Goal: Transaction & Acquisition: Purchase product/service

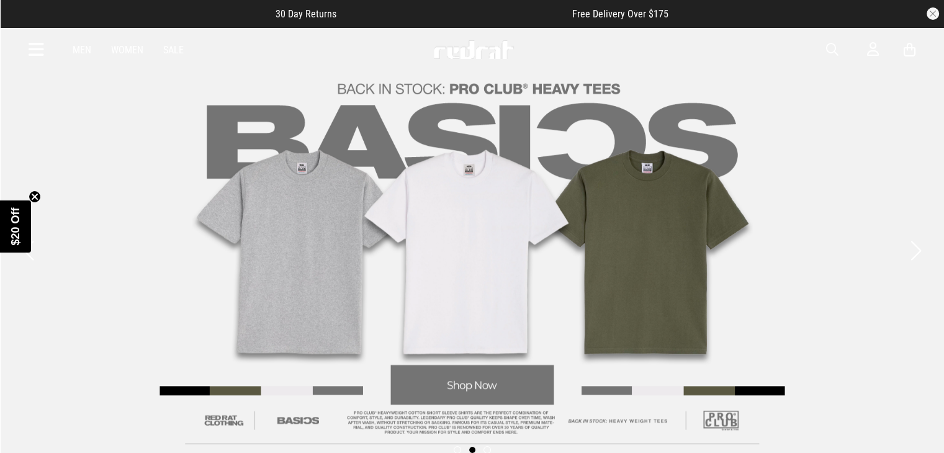
click at [833, 48] on span "button" at bounding box center [832, 49] width 12 height 15
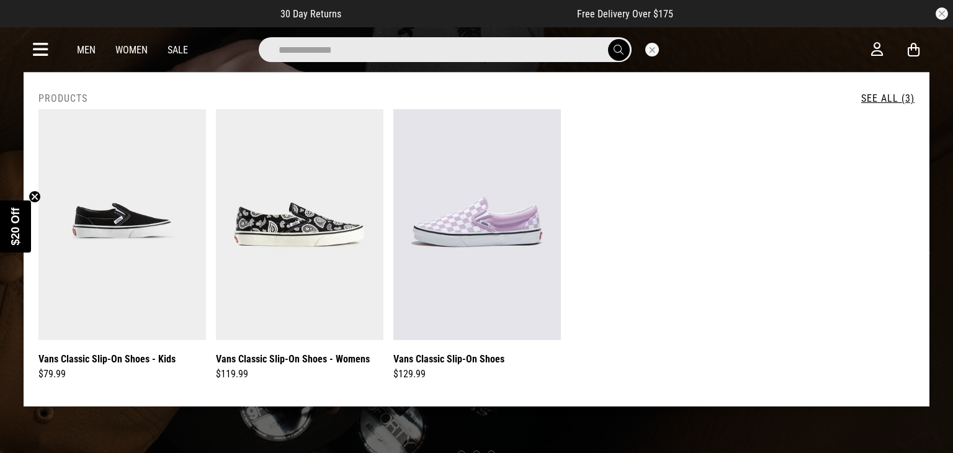
type input "**********"
click at [608, 39] on button "submit" at bounding box center [619, 50] width 22 height 22
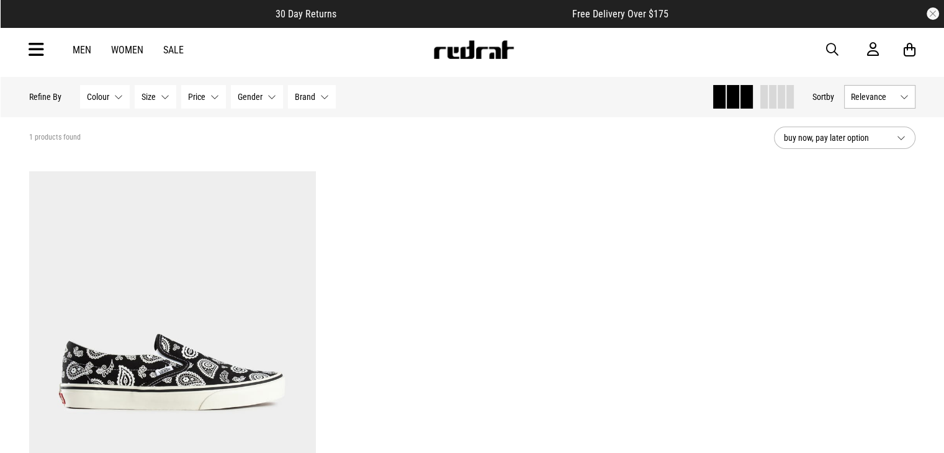
scroll to position [25, 0]
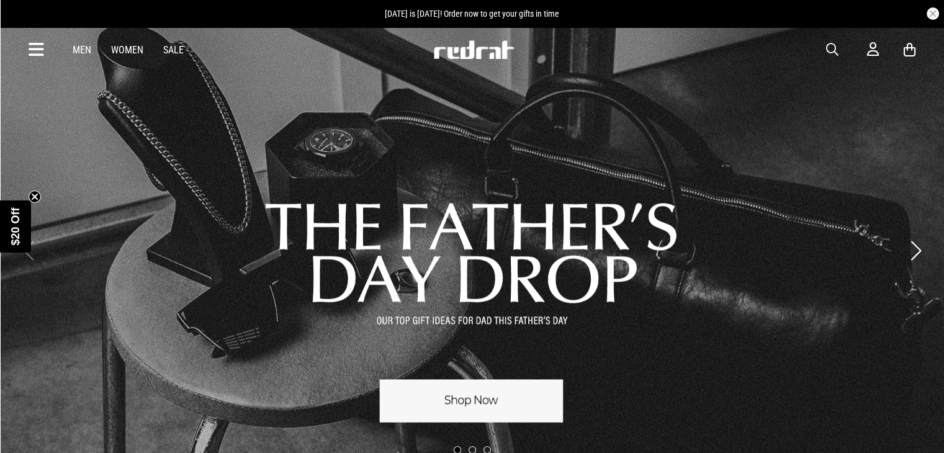
drag, startPoint x: 824, startPoint y: 51, endPoint x: 830, endPoint y: 47, distance: 7.6
click at [830, 47] on div "Men Women Sale Sign in New Back Footwear Back Mens Back Womens Back Youth & Kid…" at bounding box center [472, 49] width 906 height 45
click at [830, 47] on span "button" at bounding box center [832, 49] width 12 height 15
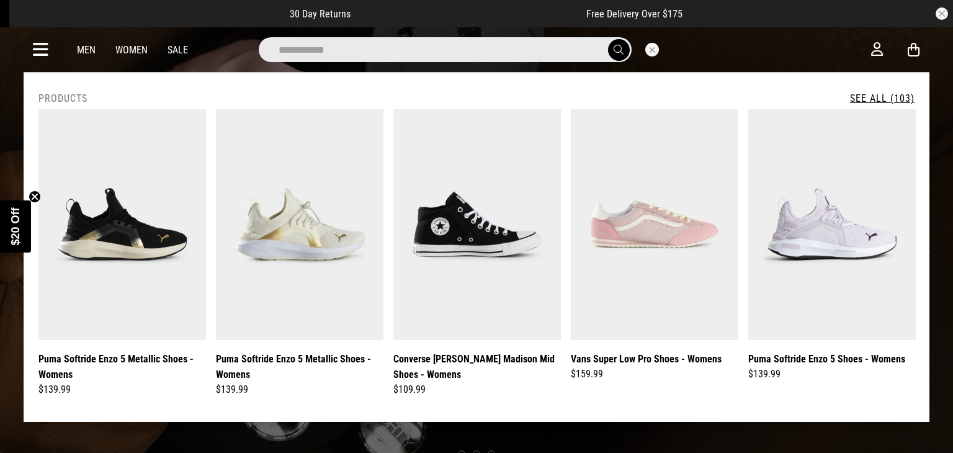
type input "**********"
click at [608, 39] on button "submit" at bounding box center [619, 50] width 22 height 22
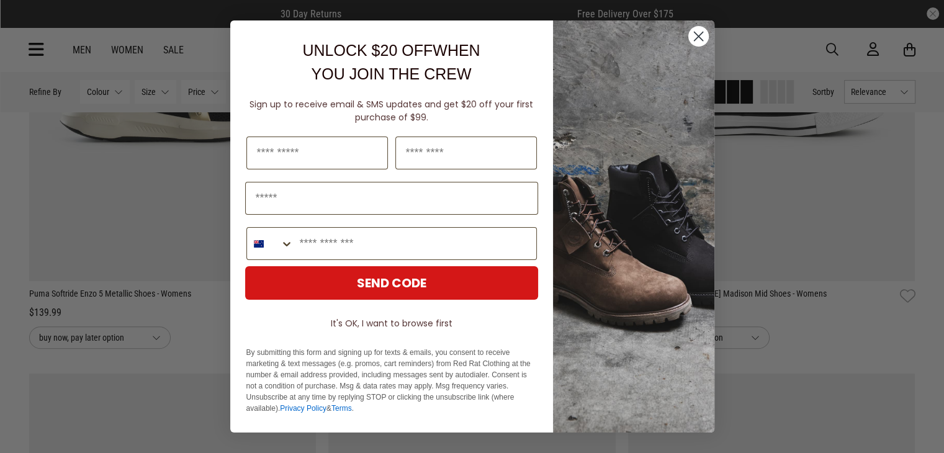
scroll to position [372, 0]
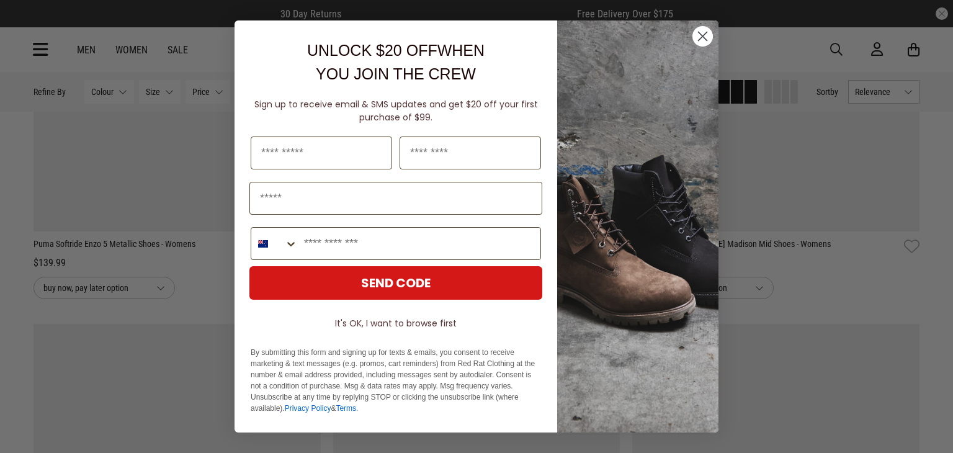
click at [700, 30] on circle "Close dialog" at bounding box center [703, 36] width 20 height 20
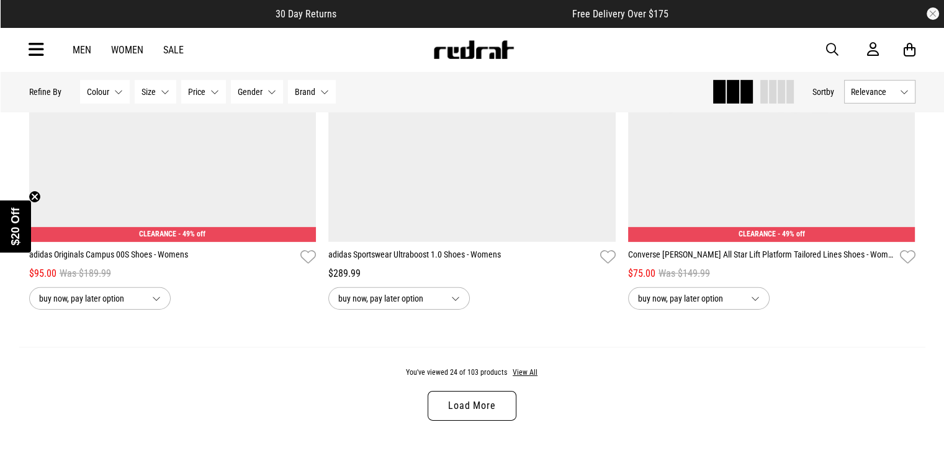
scroll to position [3848, 0]
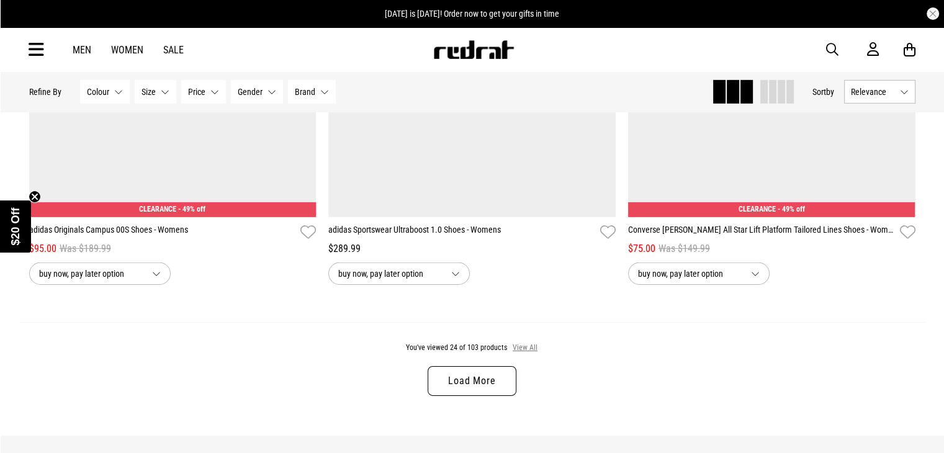
click at [519, 352] on button "View All" at bounding box center [525, 348] width 26 height 11
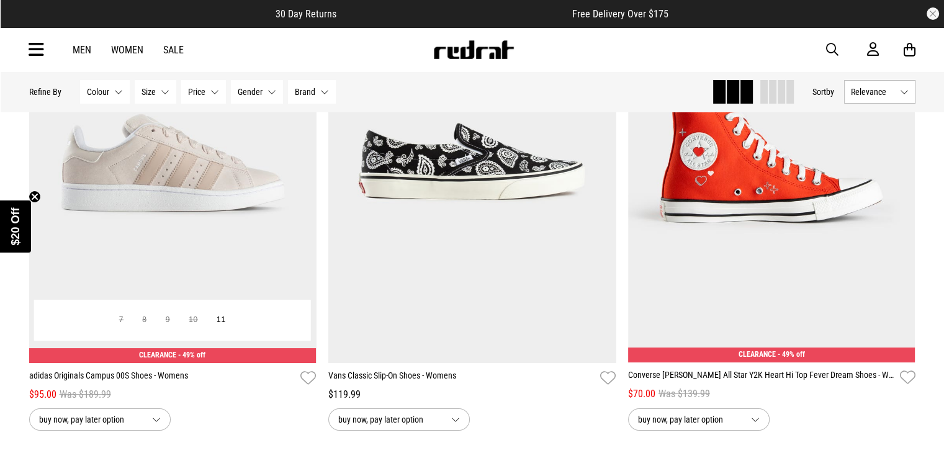
scroll to position [5008, 0]
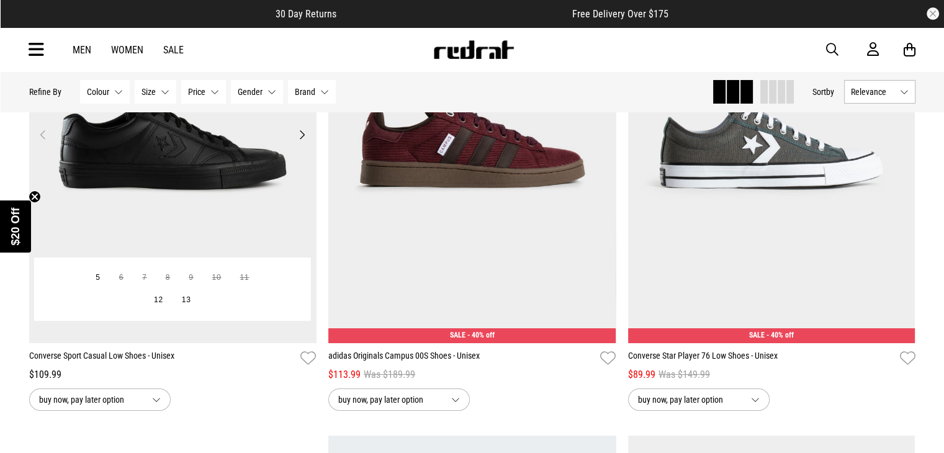
scroll to position [9574, 0]
